Goal: Task Accomplishment & Management: Manage account settings

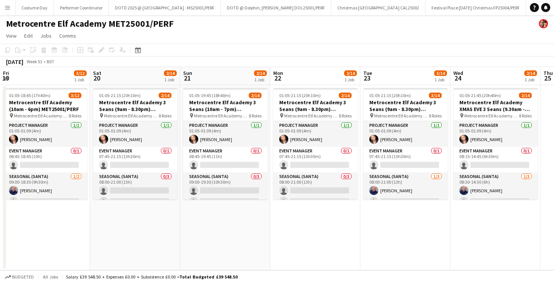
scroll to position [42, 0]
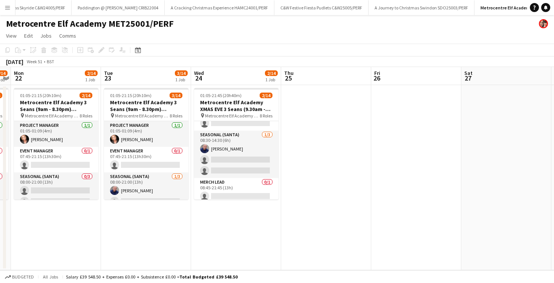
click at [5, 7] on app-icon "Menu" at bounding box center [8, 8] width 6 height 6
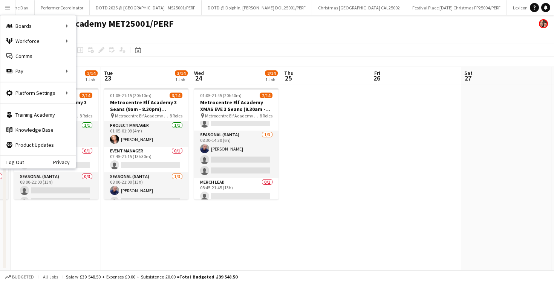
scroll to position [0, 0]
click at [36, 7] on button "Costume Day Close" at bounding box center [34, 7] width 38 height 15
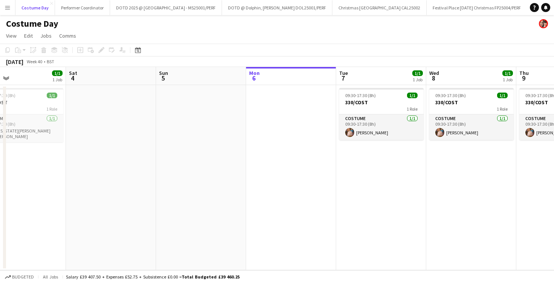
scroll to position [0, 225]
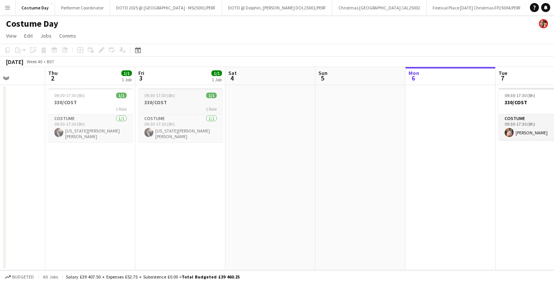
click at [169, 107] on div "1 Role" at bounding box center [180, 109] width 84 height 6
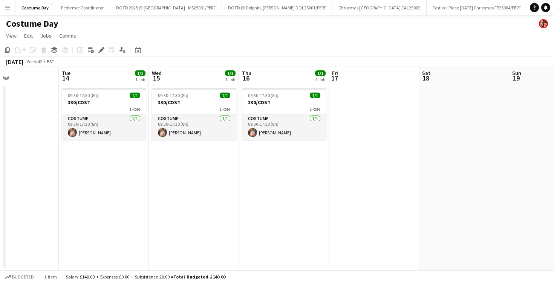
scroll to position [0, 297]
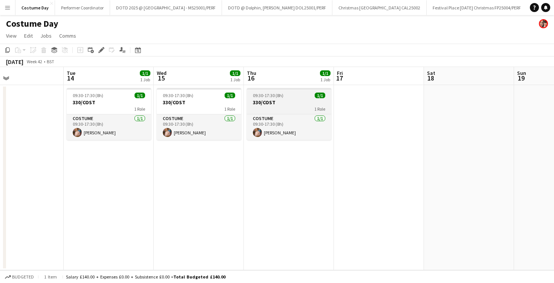
click at [263, 93] on span "09:30-17:30 (8h)" at bounding box center [268, 96] width 31 height 6
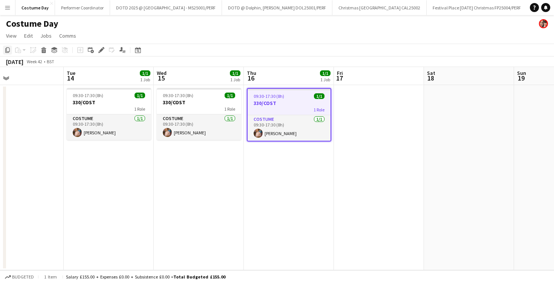
click at [11, 52] on div "Copy" at bounding box center [7, 50] width 9 height 9
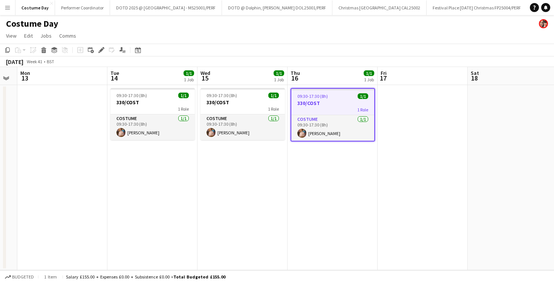
scroll to position [0, 244]
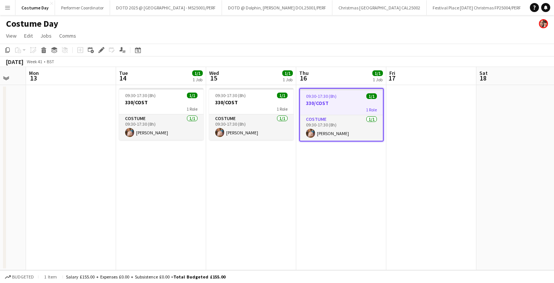
click at [76, 116] on app-date-cell at bounding box center [71, 177] width 90 height 185
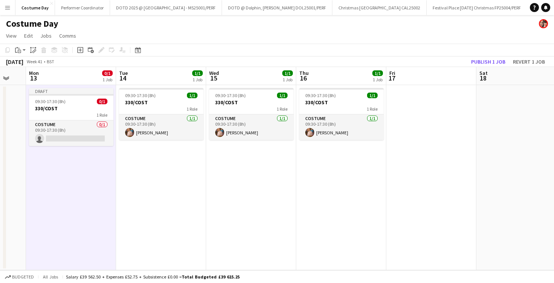
click at [417, 115] on app-date-cell at bounding box center [431, 177] width 90 height 185
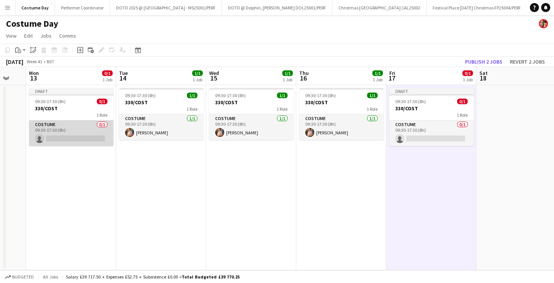
click at [69, 139] on app-card-role "Costume 0/1 09:30-17:30 (8h) single-neutral-actions" at bounding box center [71, 134] width 84 height 26
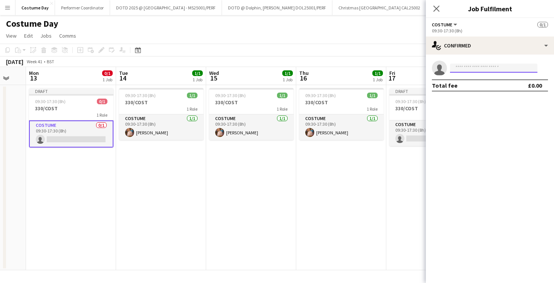
click at [481, 69] on input at bounding box center [493, 68] width 87 height 9
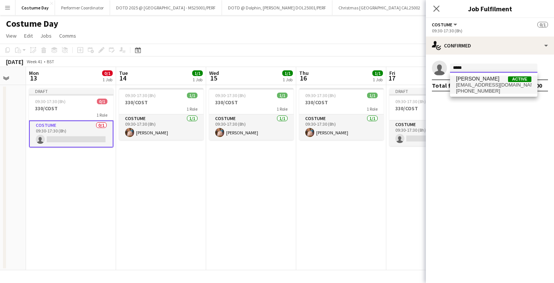
type input "*****"
click at [495, 81] on span "bianca wolkenstein" at bounding box center [477, 79] width 43 height 6
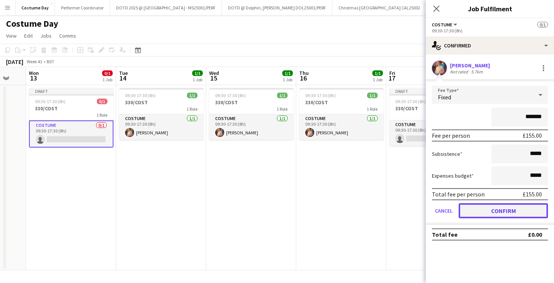
click at [484, 212] on button "Confirm" at bounding box center [503, 211] width 89 height 15
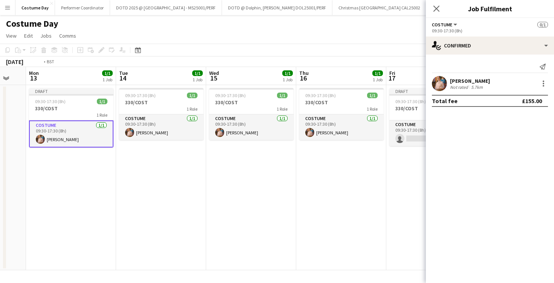
scroll to position [0, 310]
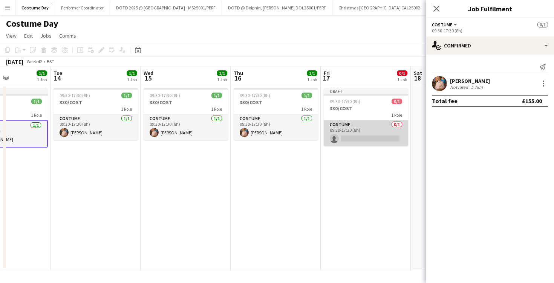
click at [359, 140] on app-card-role "Costume 0/1 09:30-17:30 (8h) single-neutral-actions" at bounding box center [366, 134] width 84 height 26
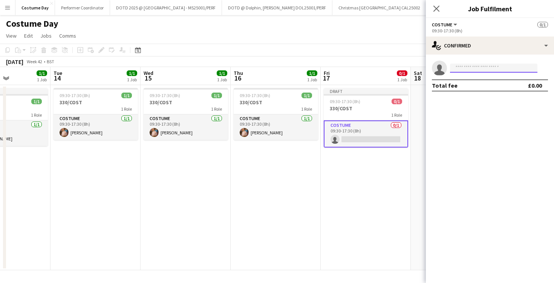
click at [476, 72] on input at bounding box center [493, 68] width 87 height 9
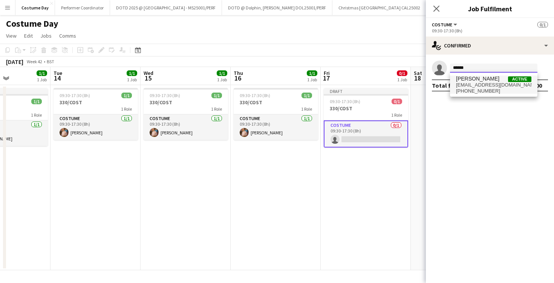
type input "******"
click at [489, 85] on span "hello@beeskneesapparel.com" at bounding box center [493, 85] width 75 height 6
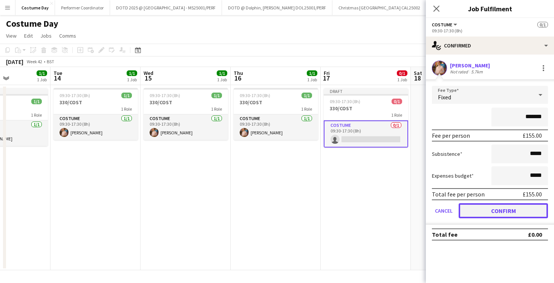
click at [471, 209] on button "Confirm" at bounding box center [503, 211] width 89 height 15
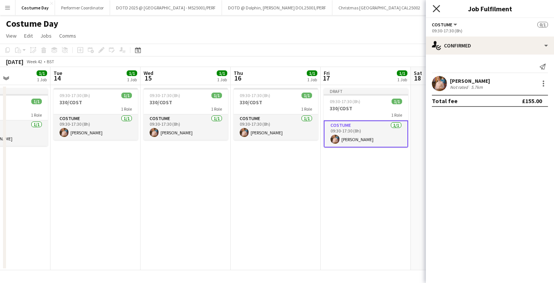
click at [437, 6] on icon "Close pop-in" at bounding box center [436, 8] width 7 height 7
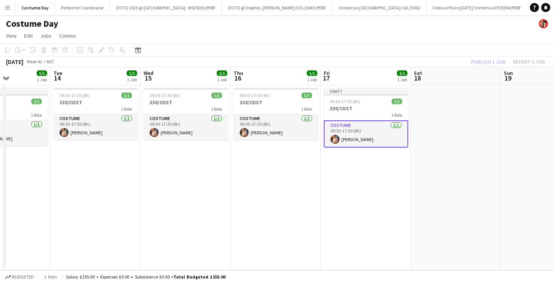
click at [343, 218] on app-date-cell "Draft 09:30-17:30 (8h) 1/1 330/COST 1 Role Costume 1/1 09:30-17:30 (8h) bianca …" at bounding box center [366, 177] width 90 height 185
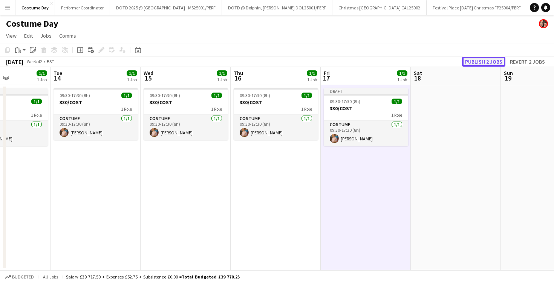
click at [490, 64] on button "Publish 2 jobs" at bounding box center [483, 62] width 43 height 10
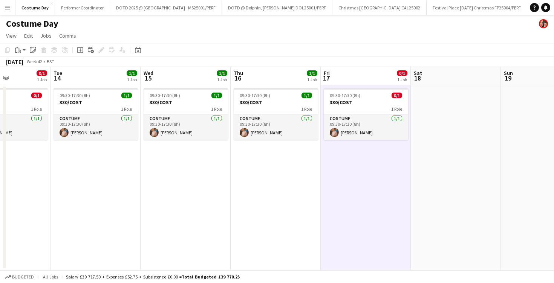
click at [222, 182] on app-date-cell "09:30-17:30 (8h) 1/1 330/COST 1 Role Costume 1/1 09:30-17:30 (8h) bianca wolken…" at bounding box center [186, 177] width 90 height 185
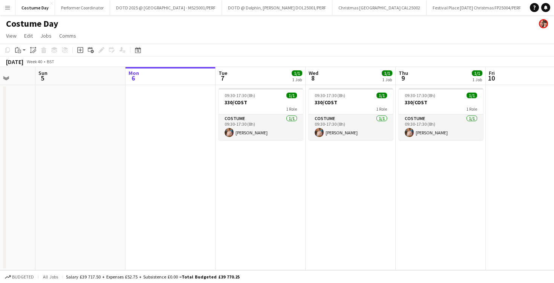
scroll to position [0, 188]
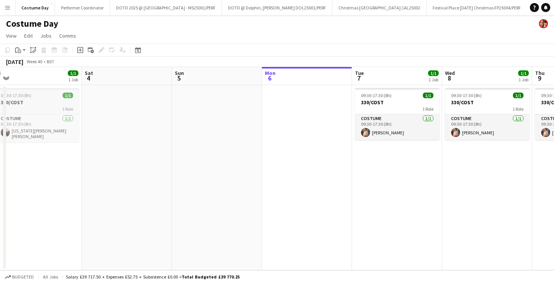
click at [40, 95] on div "09:30-17:30 (8h) 1/1" at bounding box center [37, 96] width 84 height 6
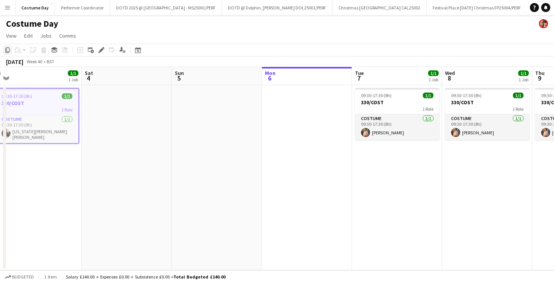
click at [7, 50] on icon "Copy" at bounding box center [8, 50] width 6 height 6
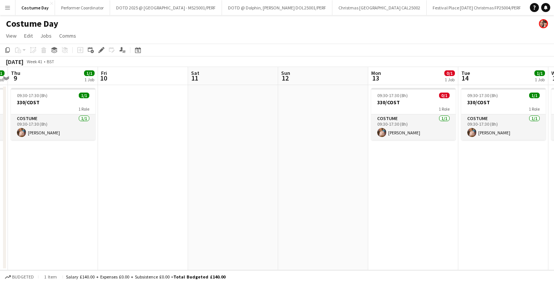
scroll to position [0, 312]
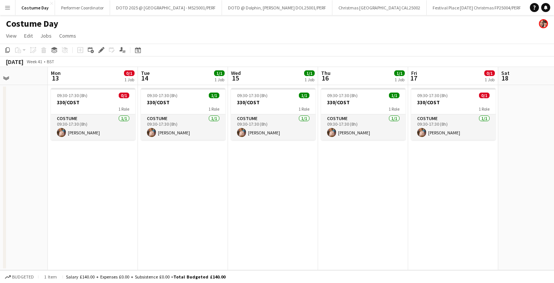
click at [208, 167] on app-date-cell "09:30-17:30 (8h) 1/1 330/COST 1 Role Costume 1/1 09:30-17:30 (8h) bianca wolken…" at bounding box center [183, 177] width 90 height 185
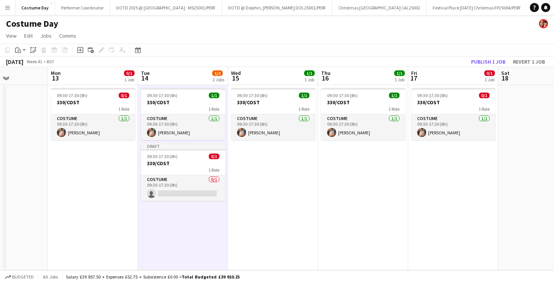
click at [107, 173] on app-date-cell "09:30-17:30 (8h) 0/1 330/COST 1 Role Costume 1/1 09:30-17:30 (8h) bianca wolken…" at bounding box center [93, 177] width 90 height 185
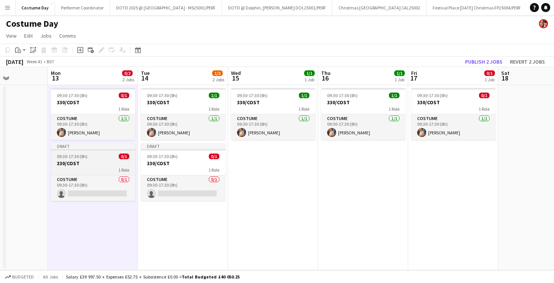
click at [95, 159] on div "09:30-17:30 (8h) 0/1" at bounding box center [93, 157] width 84 height 6
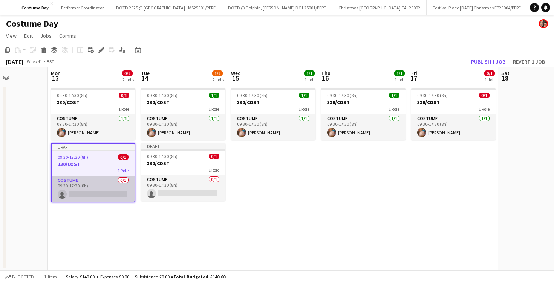
click at [95, 201] on app-card-role "Costume 0/1 09:30-17:30 (8h) single-neutral-actions" at bounding box center [93, 189] width 83 height 26
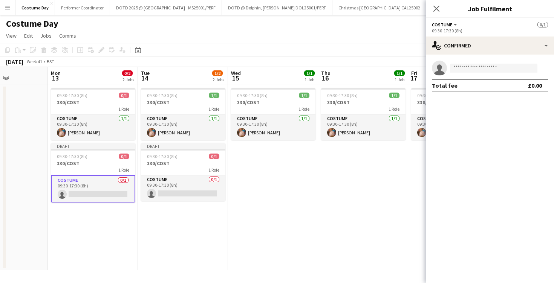
click at [492, 73] on app-invite-slot "single-neutral-actions" at bounding box center [490, 68] width 128 height 15
click at [491, 69] on input at bounding box center [493, 68] width 87 height 9
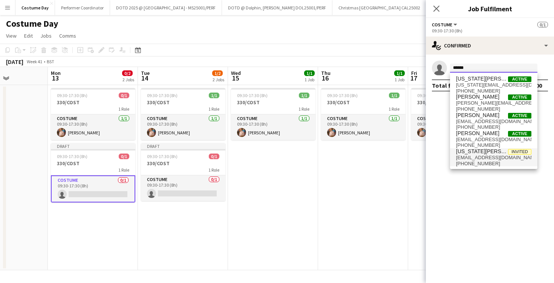
type input "******"
click at [494, 150] on span "Georgia Quilty Kent" at bounding box center [482, 152] width 52 height 6
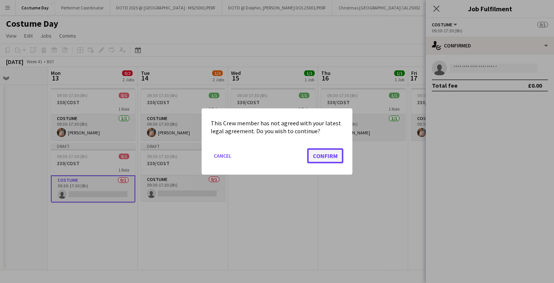
click at [317, 161] on button "Confirm" at bounding box center [325, 156] width 36 height 15
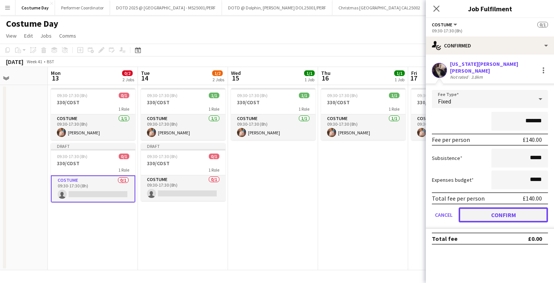
click at [490, 214] on button "Confirm" at bounding box center [503, 215] width 89 height 15
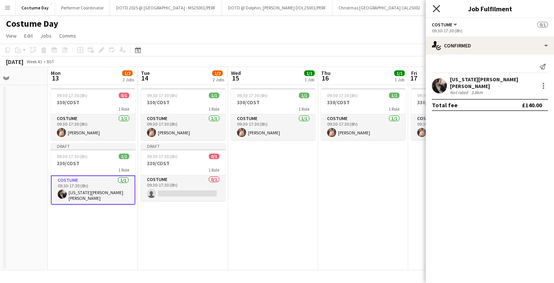
click at [437, 9] on icon at bounding box center [436, 8] width 7 height 7
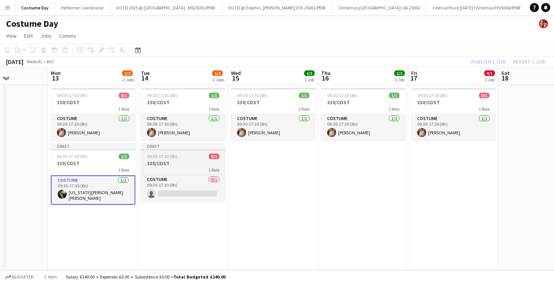
click at [200, 169] on div "1 Role" at bounding box center [183, 170] width 84 height 6
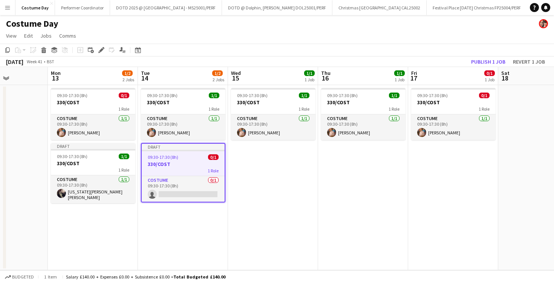
click at [255, 168] on app-date-cell "09:30-17:30 (8h) 1/1 330/COST 1 Role Costume 1/1 09:30-17:30 (8h) bianca wolken…" at bounding box center [273, 177] width 90 height 185
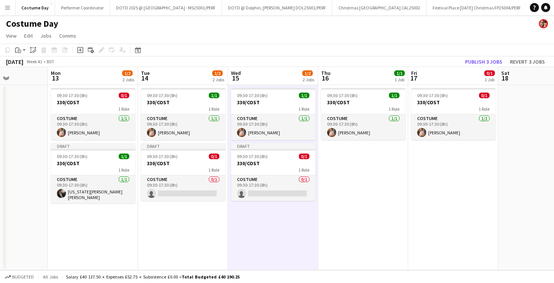
click at [359, 163] on app-date-cell "09:30-17:30 (8h) 1/1 330/COST 1 Role Costume 1/1 09:30-17:30 (8h) bianca wolken…" at bounding box center [363, 177] width 90 height 185
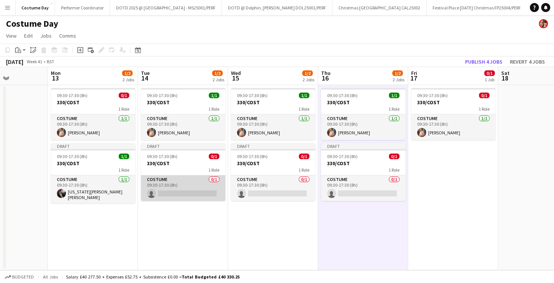
click at [192, 179] on app-card-role "Costume 0/1 09:30-17:30 (8h) single-neutral-actions" at bounding box center [183, 189] width 84 height 26
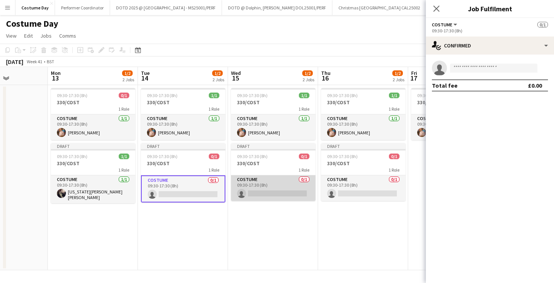
click at [260, 192] on app-card-role "Costume 0/1 09:30-17:30 (8h) single-neutral-actions" at bounding box center [273, 189] width 84 height 26
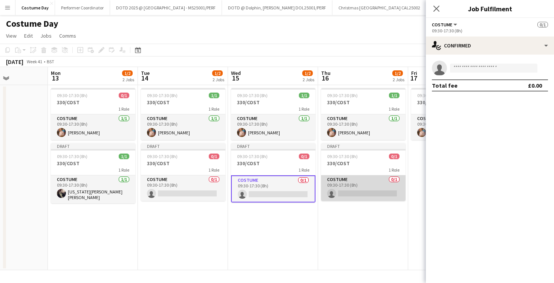
click at [351, 189] on app-card-role "Costume 0/1 09:30-17:30 (8h) single-neutral-actions" at bounding box center [363, 189] width 84 height 26
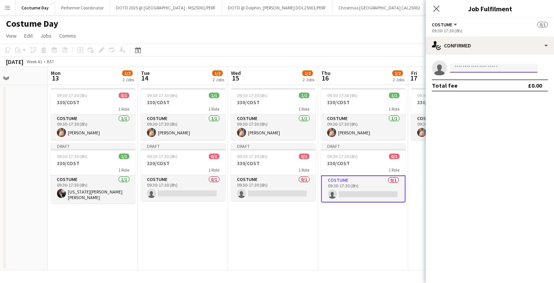
click at [473, 67] on input at bounding box center [493, 68] width 87 height 9
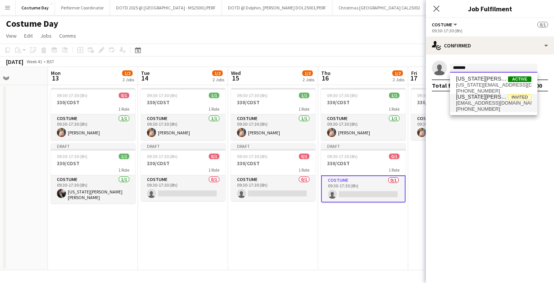
type input "*******"
click at [481, 100] on span "Georgia Quilty Kent" at bounding box center [482, 97] width 52 height 6
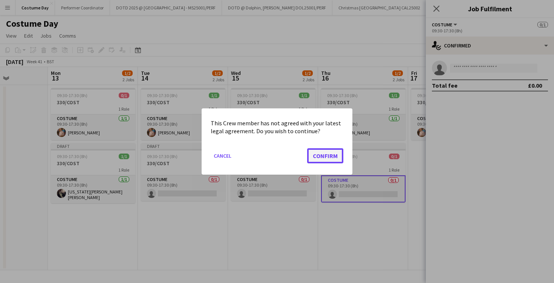
click at [312, 155] on button "Confirm" at bounding box center [325, 156] width 36 height 15
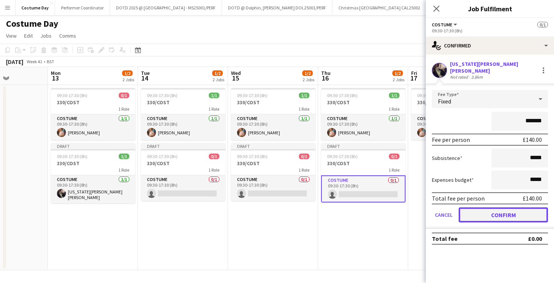
click at [483, 215] on button "Confirm" at bounding box center [503, 215] width 89 height 15
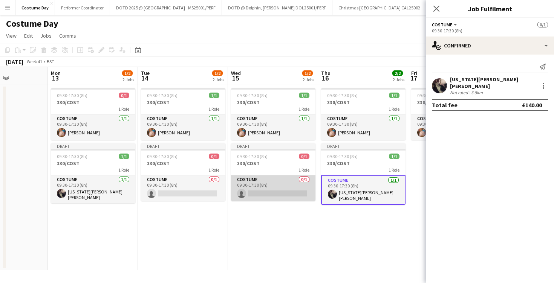
click at [289, 178] on app-card-role "Costume 0/1 09:30-17:30 (8h) single-neutral-actions" at bounding box center [273, 189] width 84 height 26
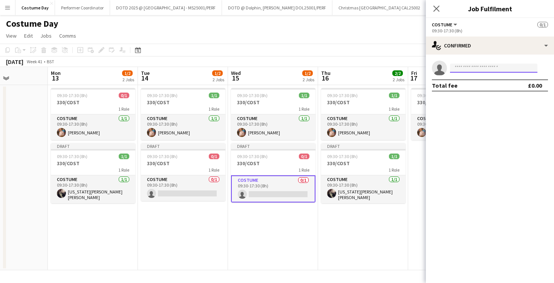
click at [482, 70] on input at bounding box center [493, 68] width 87 height 9
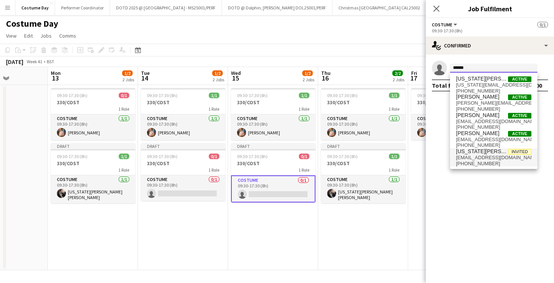
type input "******"
click at [491, 161] on span "+447522339538" at bounding box center [493, 164] width 75 height 6
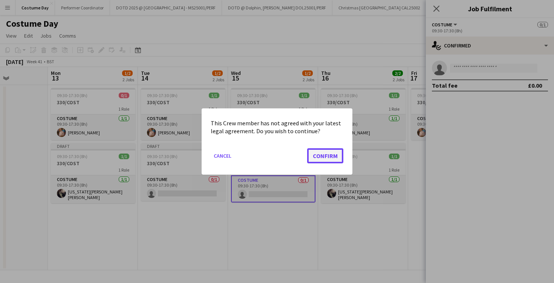
click at [334, 151] on button "Confirm" at bounding box center [325, 156] width 36 height 15
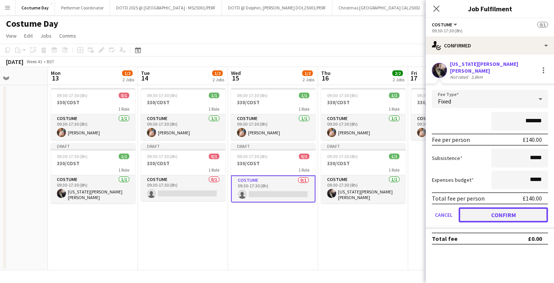
click at [470, 208] on button "Confirm" at bounding box center [503, 215] width 89 height 15
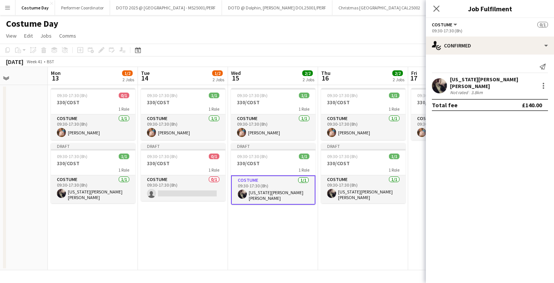
click at [438, 15] on div "Close pop-in" at bounding box center [436, 8] width 21 height 17
click at [431, 7] on app-icon "Close pop-in" at bounding box center [436, 8] width 11 height 11
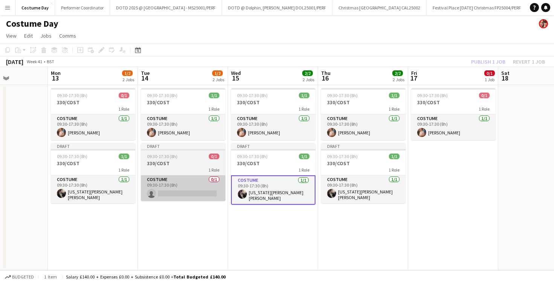
click at [184, 199] on app-card-role "Costume 0/1 09:30-17:30 (8h) single-neutral-actions" at bounding box center [183, 189] width 84 height 26
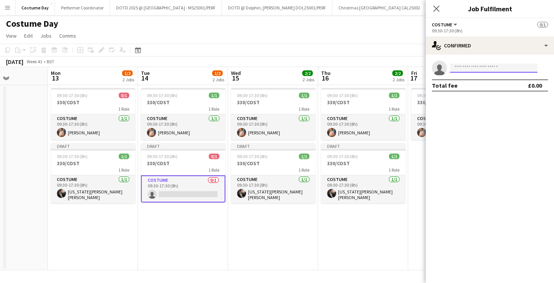
click at [473, 72] on body "Menu Boards Boards Boards All jobs Status Workforce Workforce My Workforce Recr…" at bounding box center [277, 141] width 554 height 283
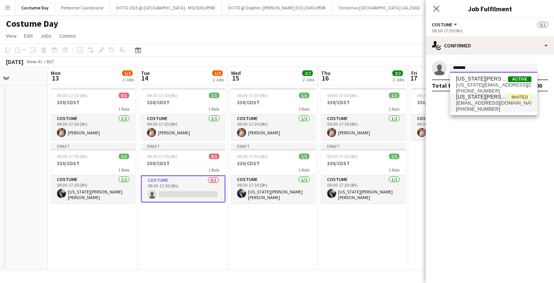
type input "*******"
click at [476, 106] on span "thegesus@hotmail.com" at bounding box center [493, 103] width 75 height 6
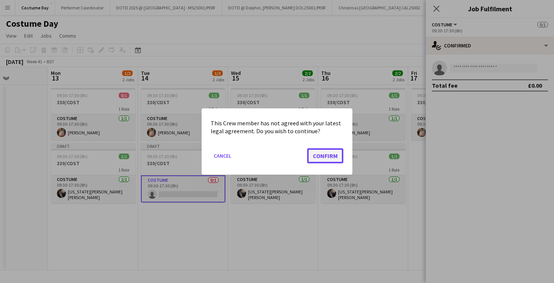
click at [332, 151] on button "Confirm" at bounding box center [325, 156] width 36 height 15
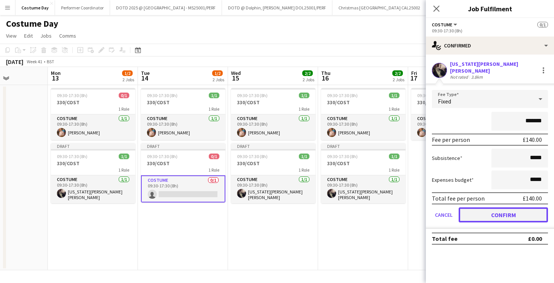
click at [490, 210] on button "Confirm" at bounding box center [503, 215] width 89 height 15
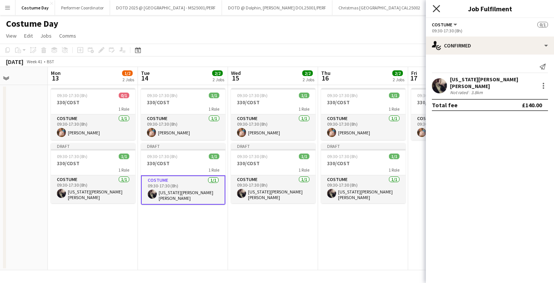
click at [435, 11] on icon "Close pop-in" at bounding box center [436, 8] width 7 height 7
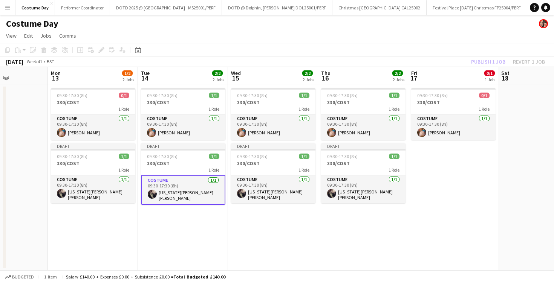
click at [323, 223] on app-date-cell "09:30-17:30 (8h) 1/1 330/COST 1 Role Costume 1/1 09:30-17:30 (8h) bianca wolken…" at bounding box center [363, 177] width 90 height 185
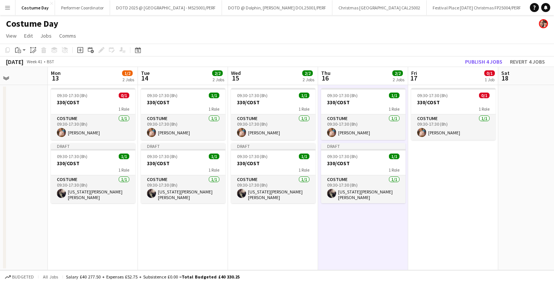
click at [276, 224] on app-date-cell "09:30-17:30 (8h) 1/1 330/COST 1 Role Costume 1/1 09:30-17:30 (8h) bianca wolken…" at bounding box center [273, 177] width 90 height 185
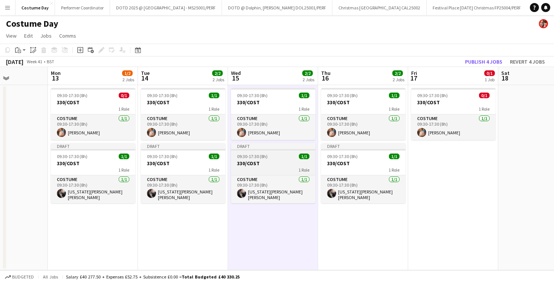
click at [270, 168] on div "1 Role" at bounding box center [273, 170] width 84 height 6
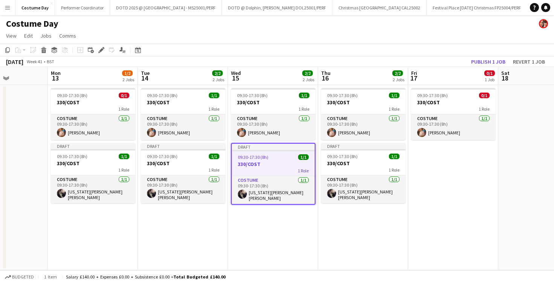
click at [452, 50] on app-toolbar "Copy Paste Paste Command V Paste with crew Command Shift V Paste linked Job Del…" at bounding box center [277, 50] width 554 height 13
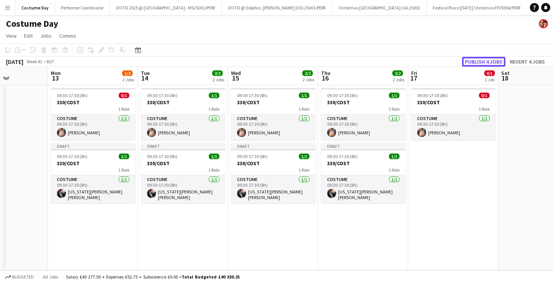
click at [483, 58] on button "Publish 4 jobs" at bounding box center [483, 62] width 43 height 10
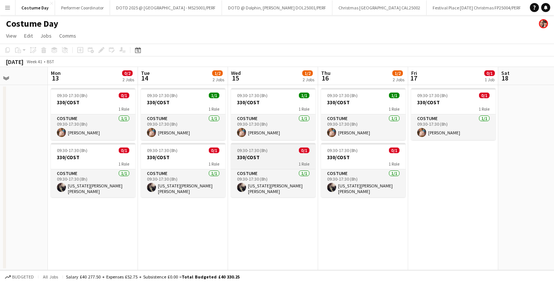
click at [267, 159] on h3 "330/COST" at bounding box center [273, 157] width 84 height 7
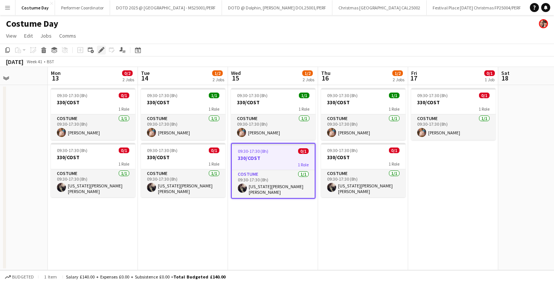
click at [103, 53] on div "Edit" at bounding box center [101, 50] width 9 height 9
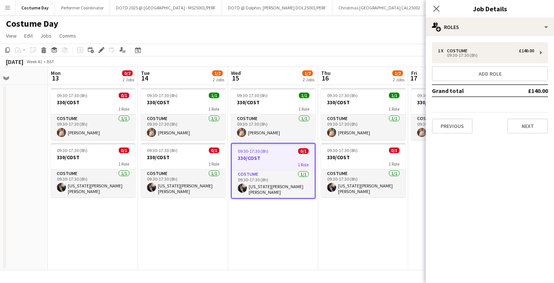
click at [501, 64] on div "1 x Costume £140.00 09:30-17:30 (8h) Add role Grand total £140.00 Previous Next" at bounding box center [490, 88] width 128 height 92
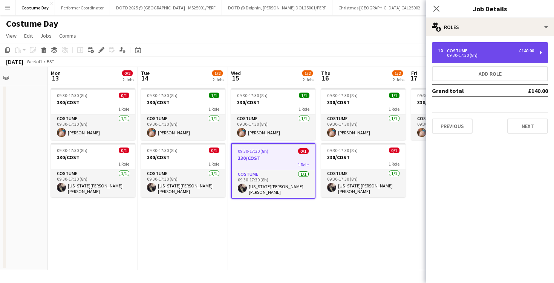
click at [501, 58] on div "1 x Costume £140.00 09:30-17:30 (8h)" at bounding box center [490, 52] width 116 height 21
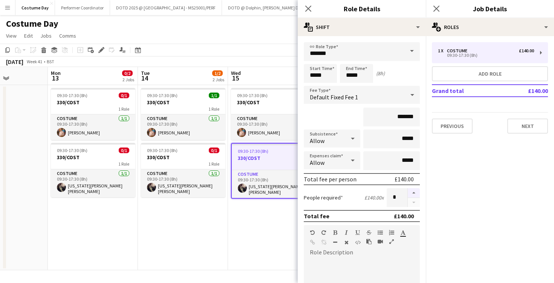
click at [415, 194] on button "button" at bounding box center [414, 193] width 12 height 10
type input "*"
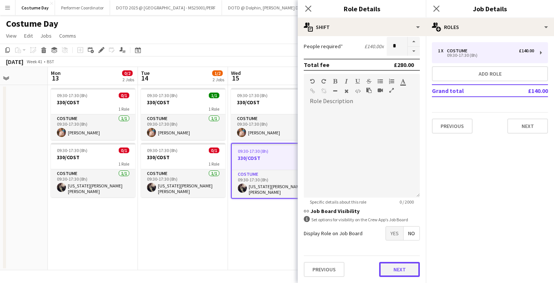
click at [390, 271] on button "Next" at bounding box center [399, 269] width 41 height 15
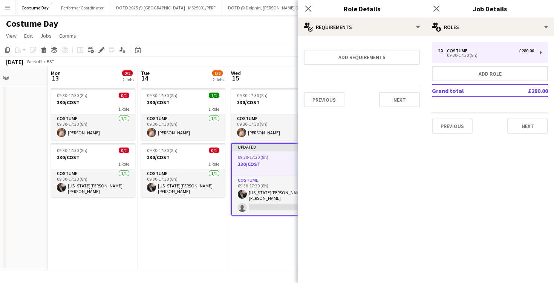
scroll to position [0, 0]
click at [305, 9] on icon "Close pop-in" at bounding box center [308, 8] width 7 height 7
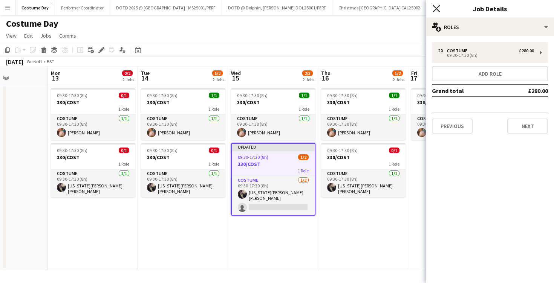
click at [437, 11] on icon "Close pop-in" at bounding box center [436, 8] width 7 height 7
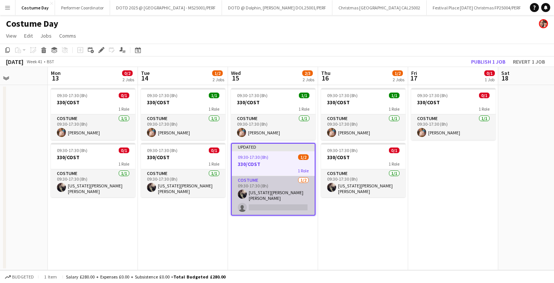
click at [261, 200] on app-card-role "Costume 1/2 09:30-17:30 (8h) Georgia Quilty Kent single-neutral-actions" at bounding box center [273, 195] width 83 height 39
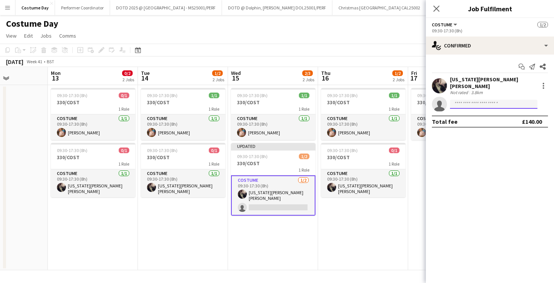
click at [470, 100] on input at bounding box center [493, 104] width 87 height 9
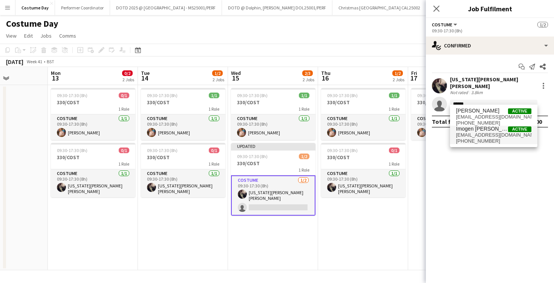
type input "******"
click at [475, 139] on span "[PHONE_NUMBER]" at bounding box center [493, 141] width 75 height 6
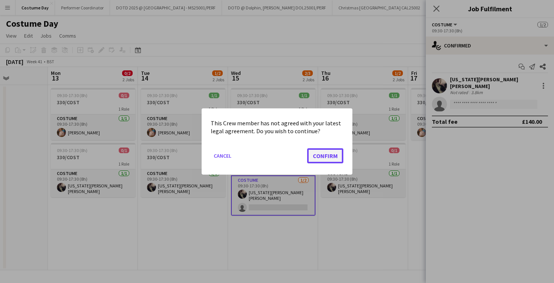
click at [336, 150] on button "Confirm" at bounding box center [325, 156] width 36 height 15
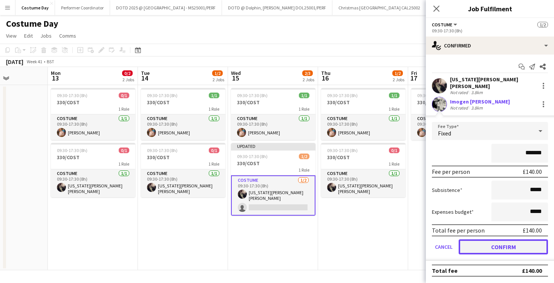
click at [489, 241] on button "Confirm" at bounding box center [503, 247] width 89 height 15
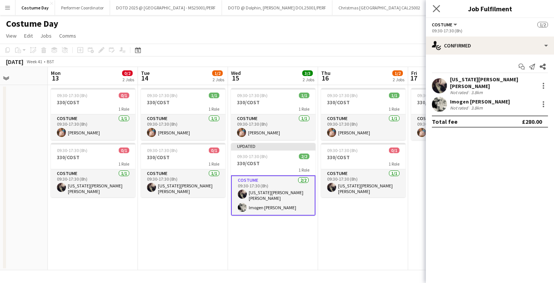
click at [439, 4] on app-icon "Close pop-in" at bounding box center [436, 8] width 11 height 11
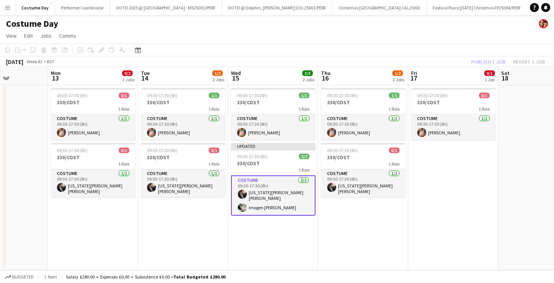
click at [438, 40] on app-page-menu "View Day view expanded Day view collapsed Month view Date picker Jump to today …" at bounding box center [277, 36] width 554 height 14
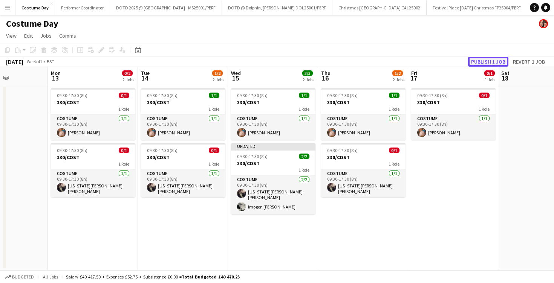
click at [483, 61] on button "Publish 1 job" at bounding box center [488, 62] width 40 height 10
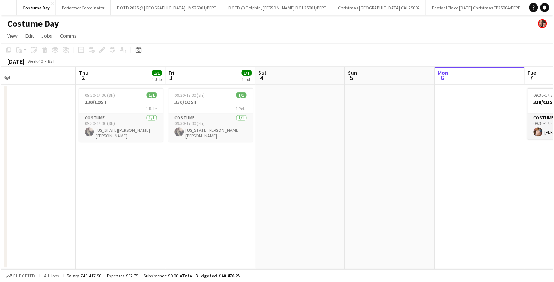
scroll to position [0, 375]
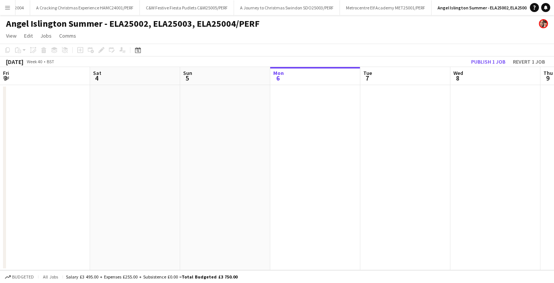
click at [9, 8] on app-icon "Menu" at bounding box center [8, 8] width 6 height 6
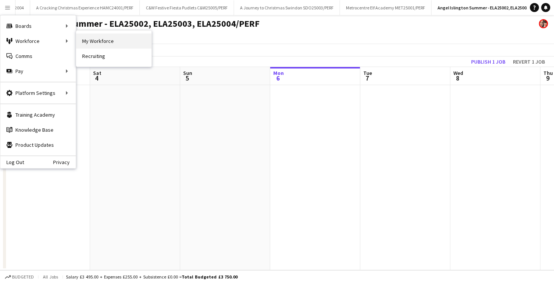
click at [93, 40] on link "My Workforce" at bounding box center [113, 41] width 75 height 15
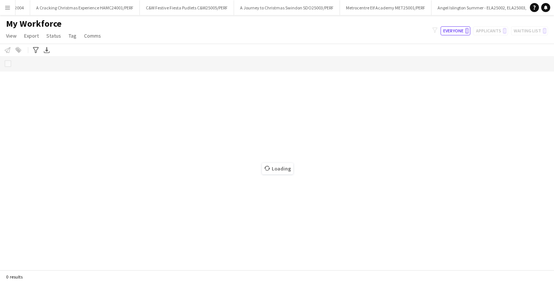
scroll to position [0, 1054]
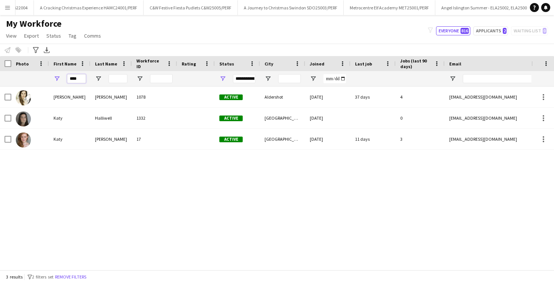
click at [71, 79] on input "****" at bounding box center [76, 78] width 19 height 9
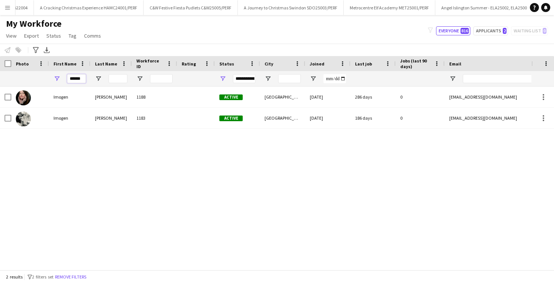
type input "******"
click at [89, 136] on div "[PERSON_NAME] 1188 Active [GEOGRAPHIC_DATA] [DATE] 286 days 0 [EMAIL_ADDRESS][D…" at bounding box center [265, 179] width 531 height 184
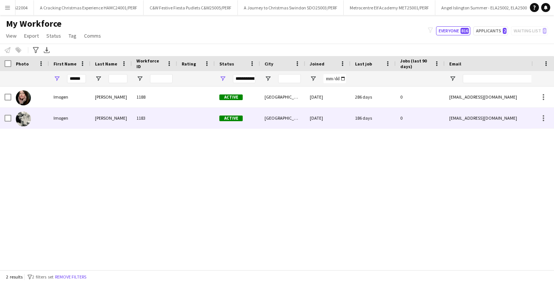
click at [89, 129] on div "Imogen [PERSON_NAME] 1183 Active [GEOGRAPHIC_DATA] [DATE] 186 days 0 [EMAIL_ADD…" at bounding box center [408, 118] width 817 height 21
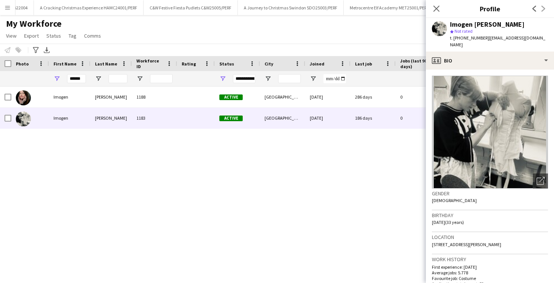
scroll to position [499, 0]
